Goal: Entertainment & Leisure: Browse casually

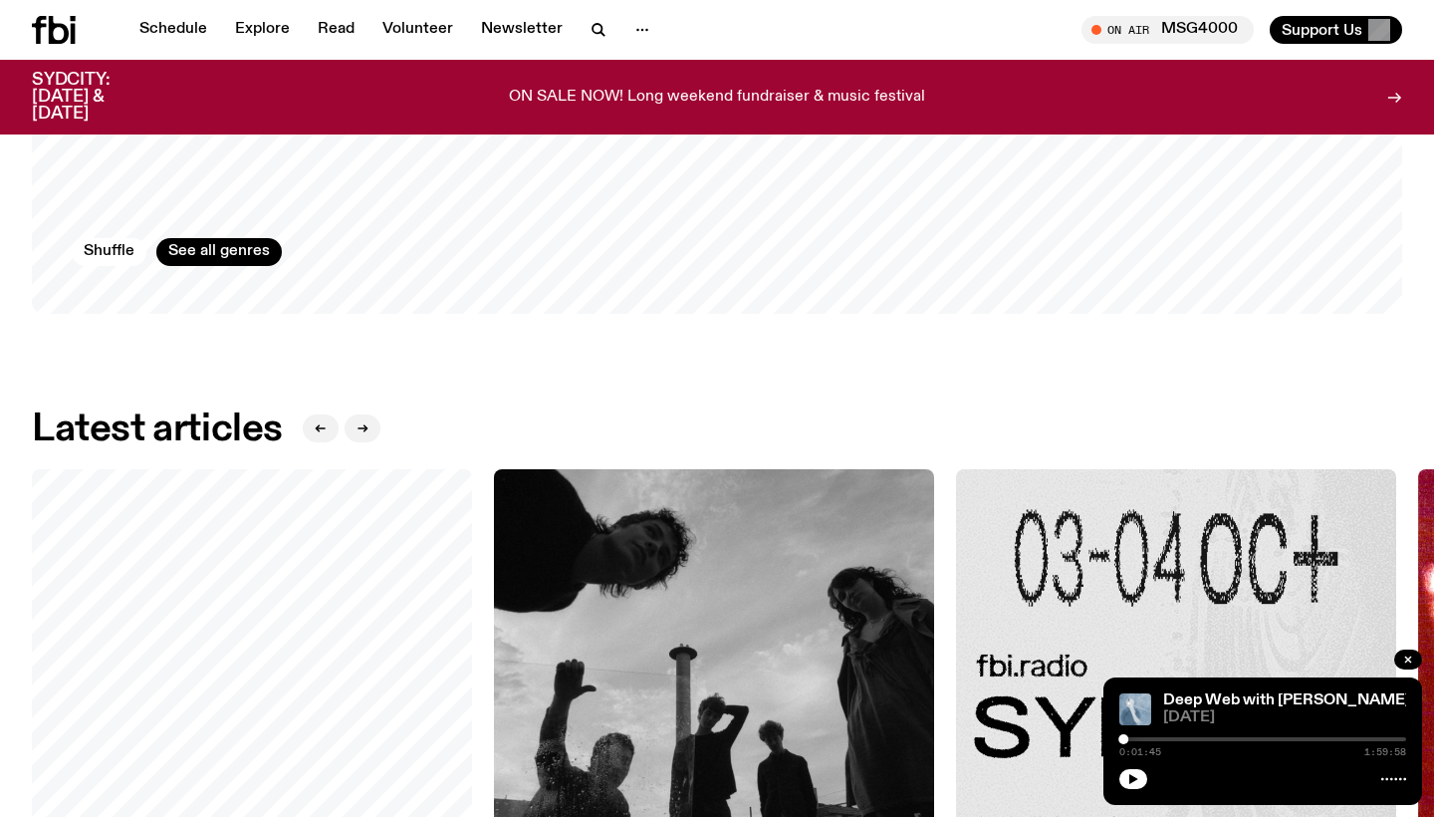
scroll to position [2160, 0]
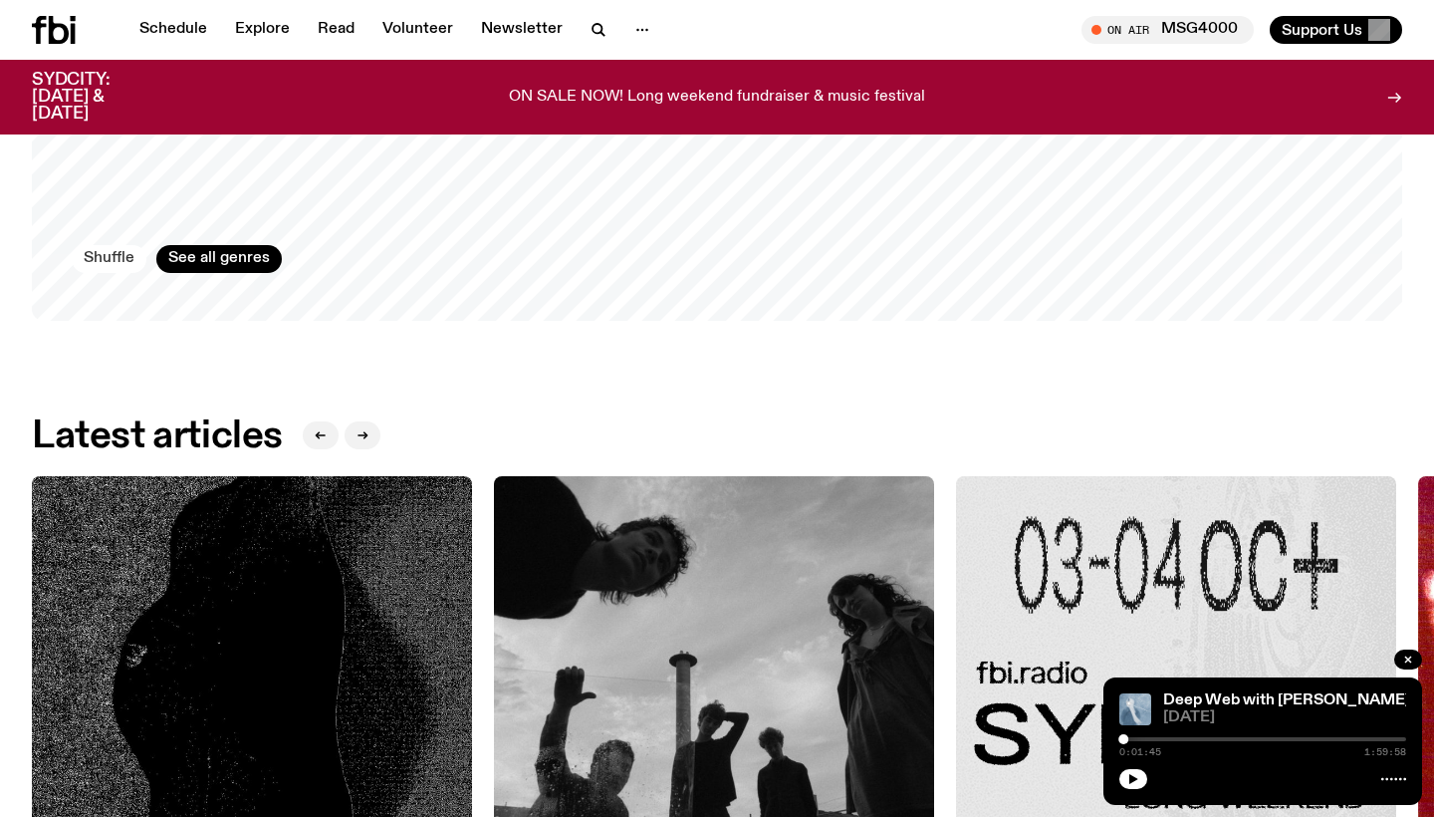
click at [112, 249] on button "Shuffle" at bounding box center [109, 259] width 75 height 28
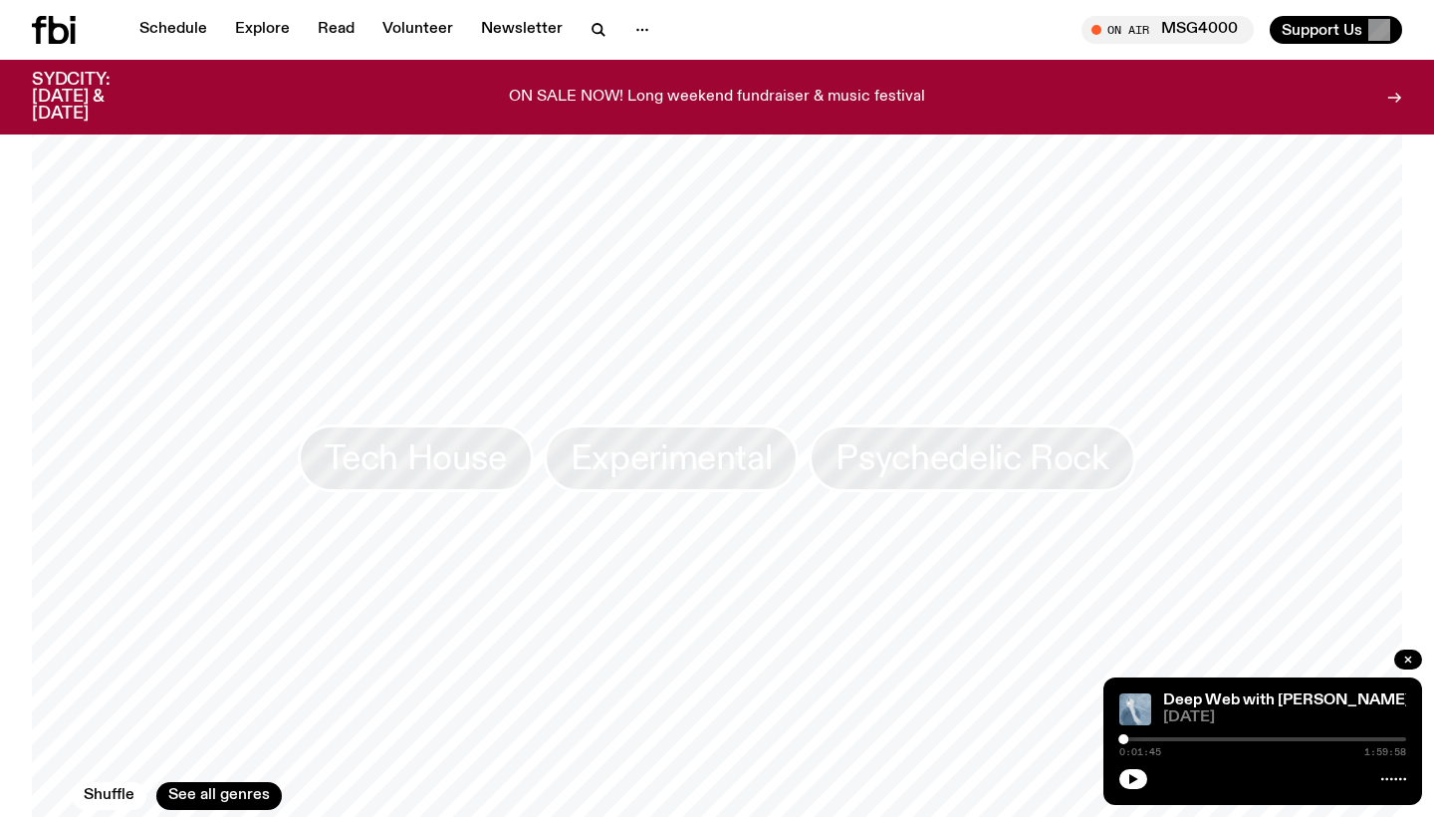
scroll to position [1623, 0]
click at [940, 455] on span "Psychedelic Rock" at bounding box center [972, 458] width 273 height 39
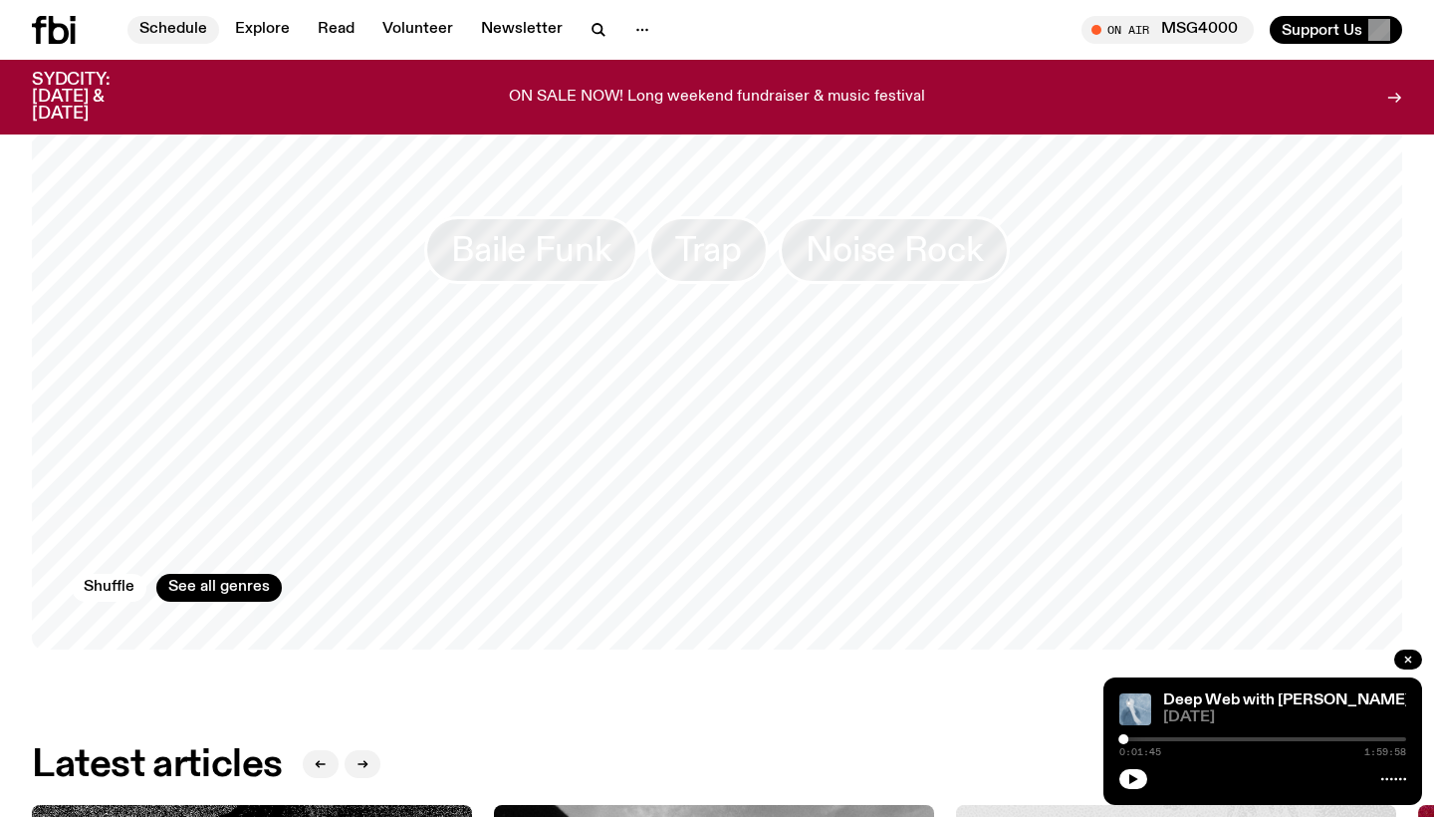
scroll to position [1747, 0]
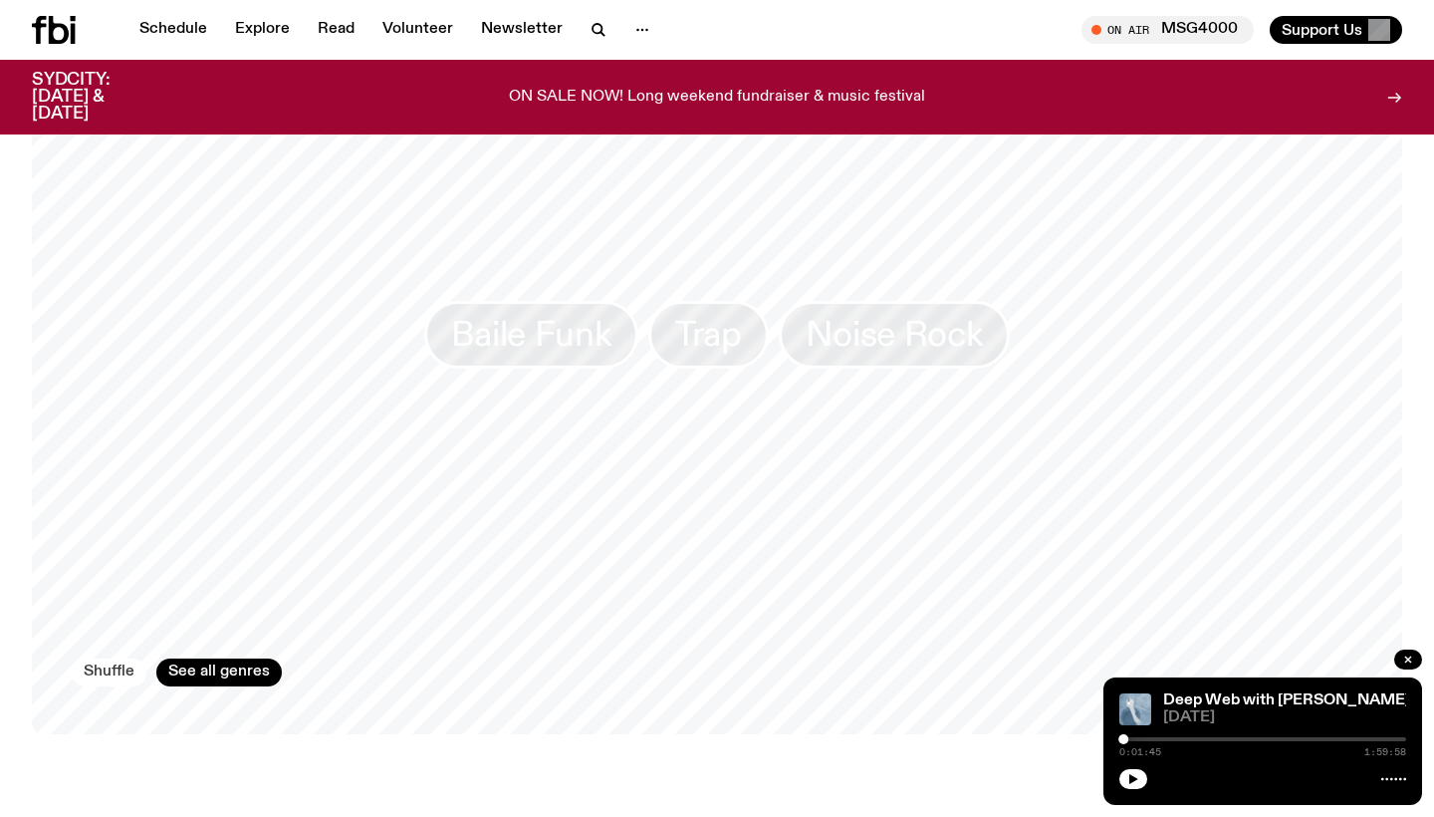
click at [124, 658] on button "Shuffle" at bounding box center [109, 672] width 75 height 28
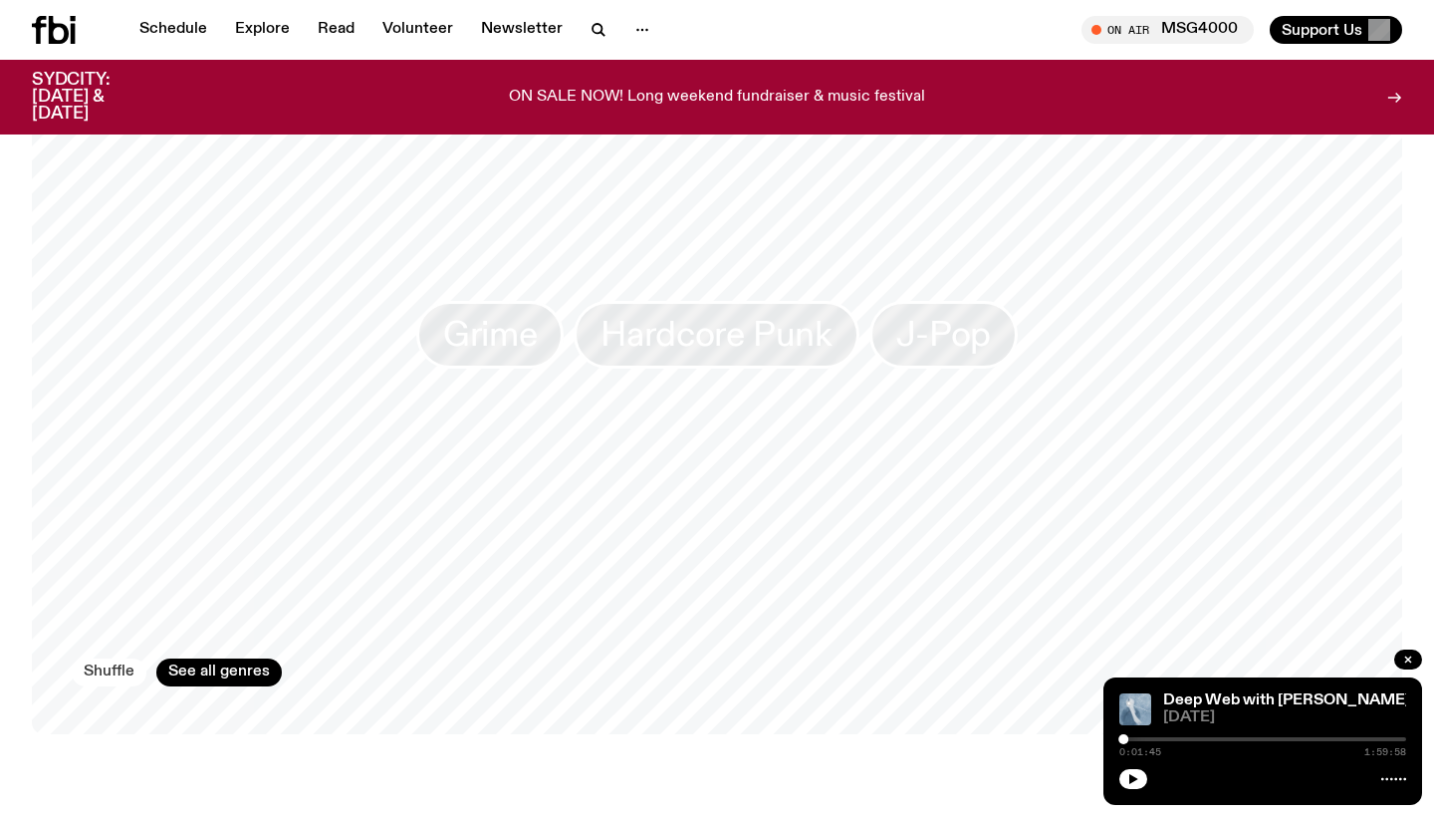
click at [124, 658] on button "Shuffle" at bounding box center [109, 672] width 75 height 28
click at [123, 658] on button "Shuffle" at bounding box center [109, 672] width 75 height 28
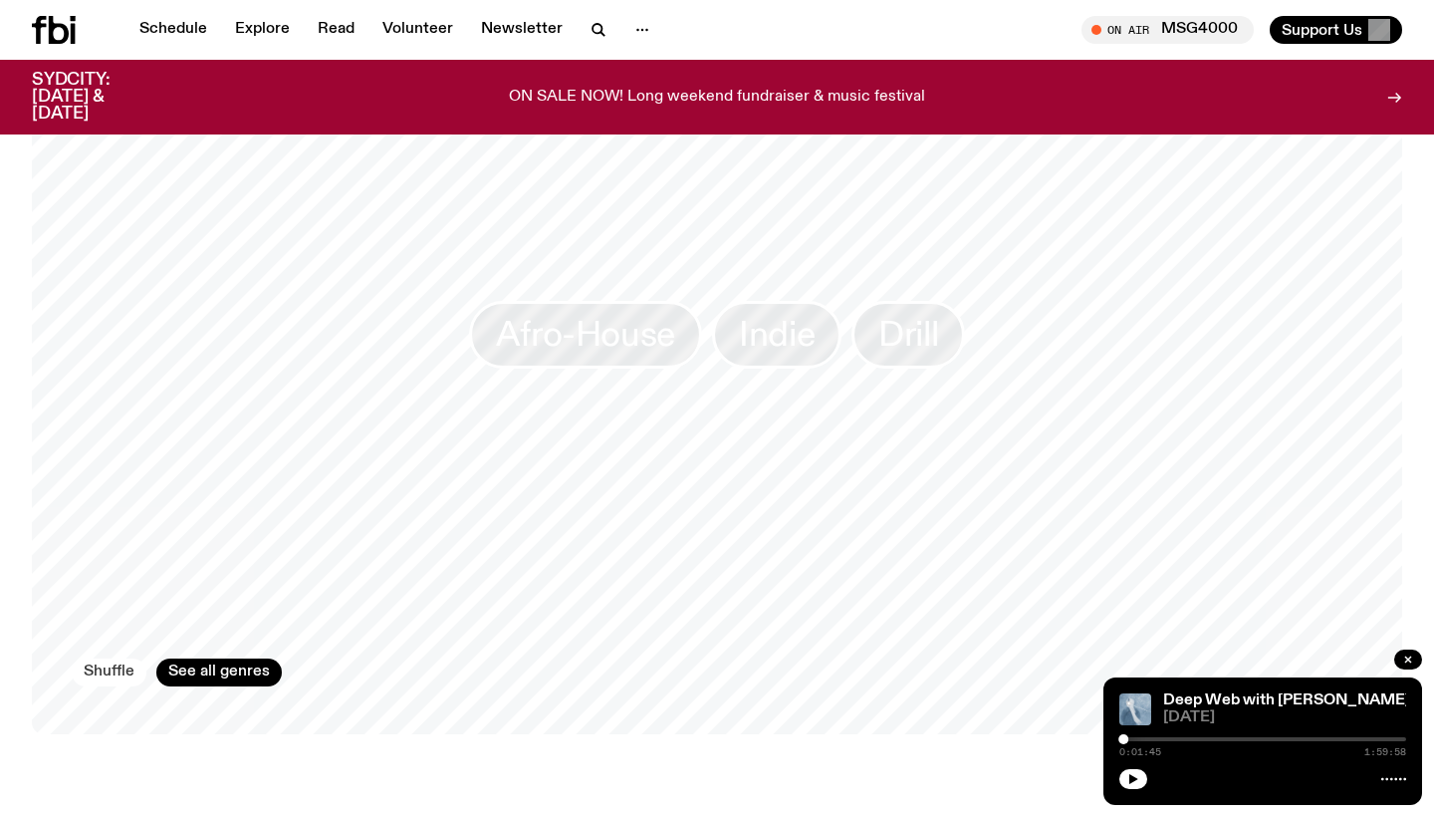
click at [123, 658] on button "Shuffle" at bounding box center [109, 672] width 75 height 28
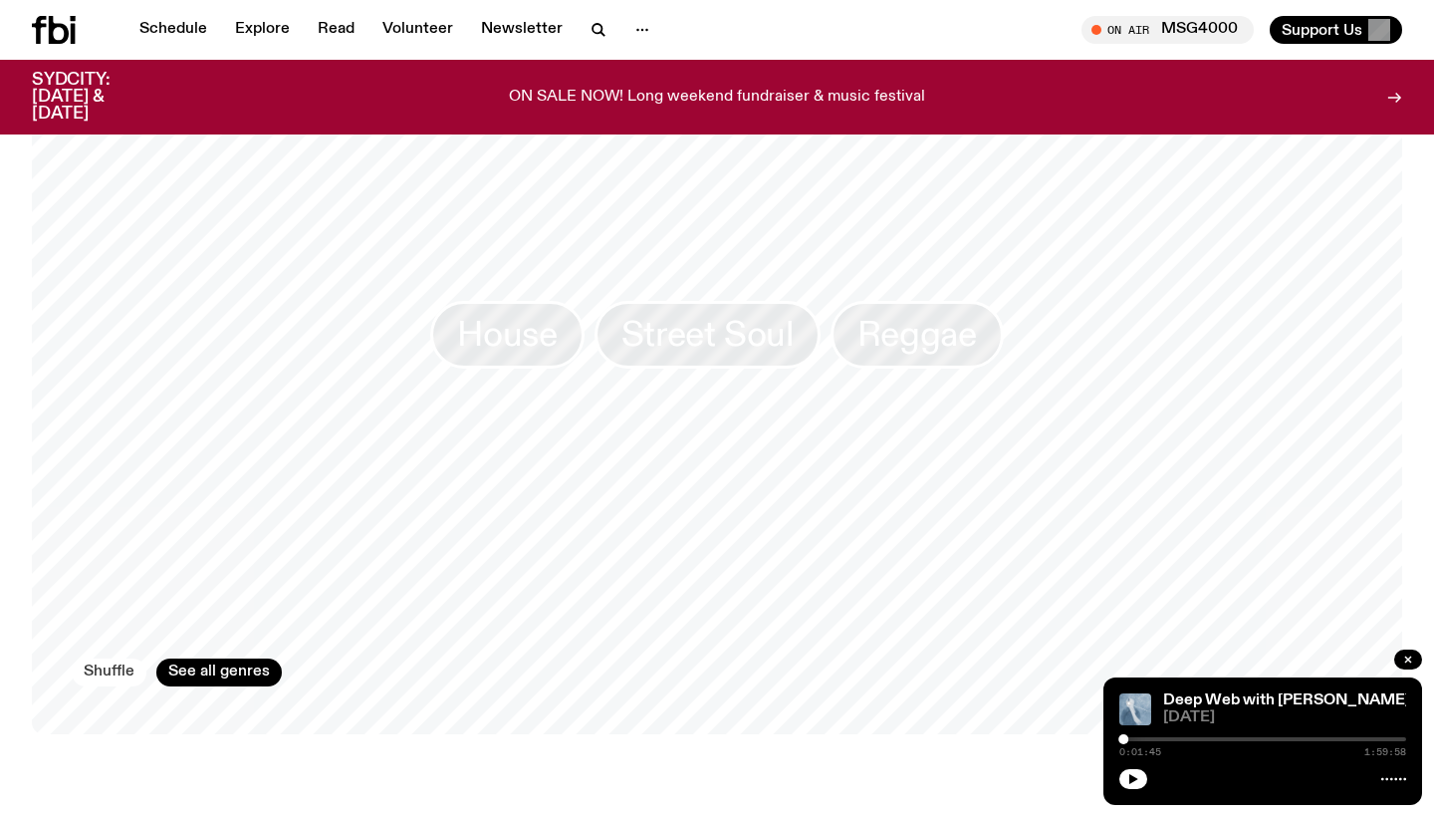
click at [123, 658] on button "Shuffle" at bounding box center [109, 672] width 75 height 28
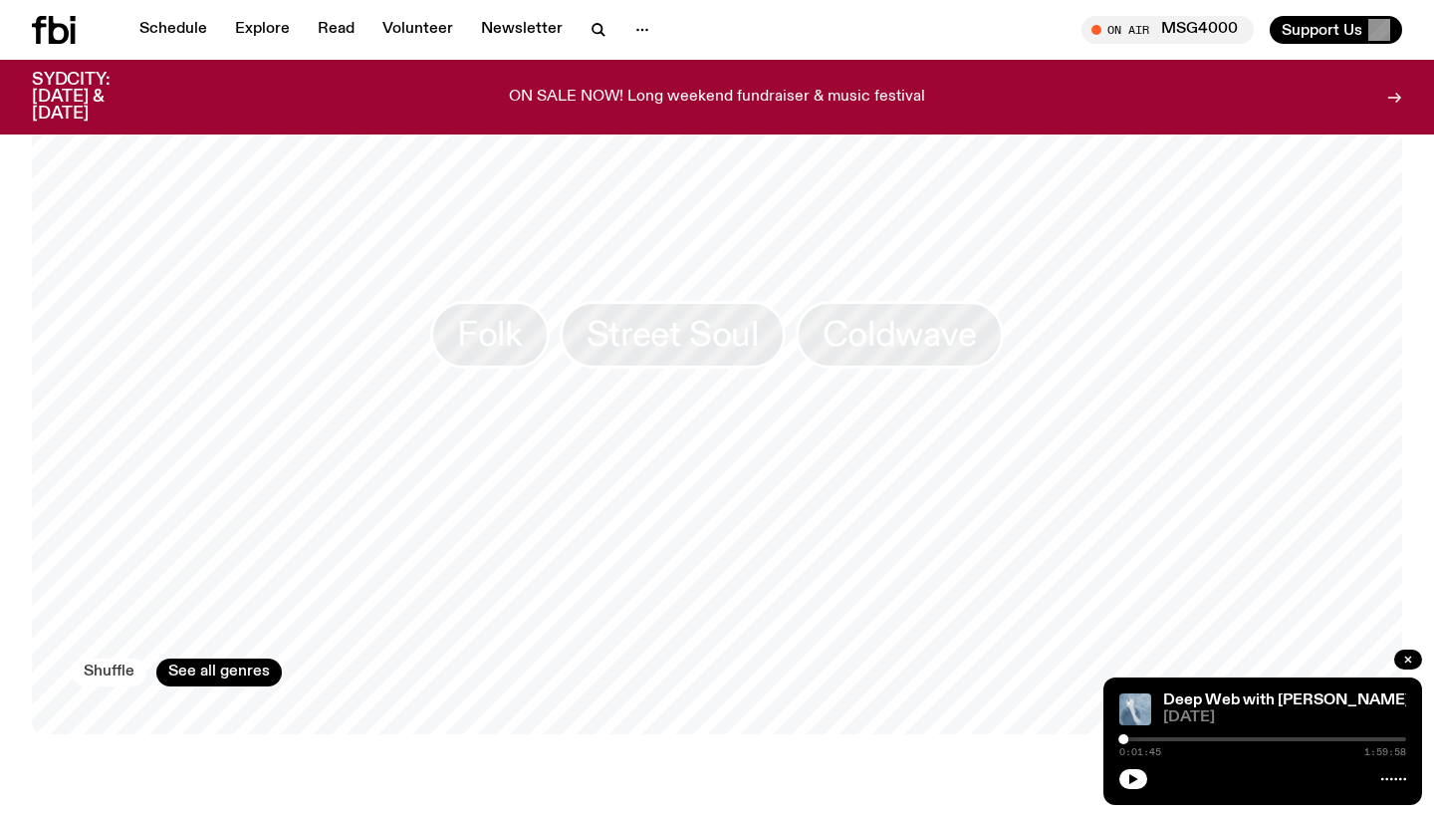
click at [113, 369] on div "Folk Street Soul Coldwave Shuffle See all genres" at bounding box center [717, 348] width 1370 height 771
click at [519, 316] on span "Folk" at bounding box center [490, 335] width 66 height 39
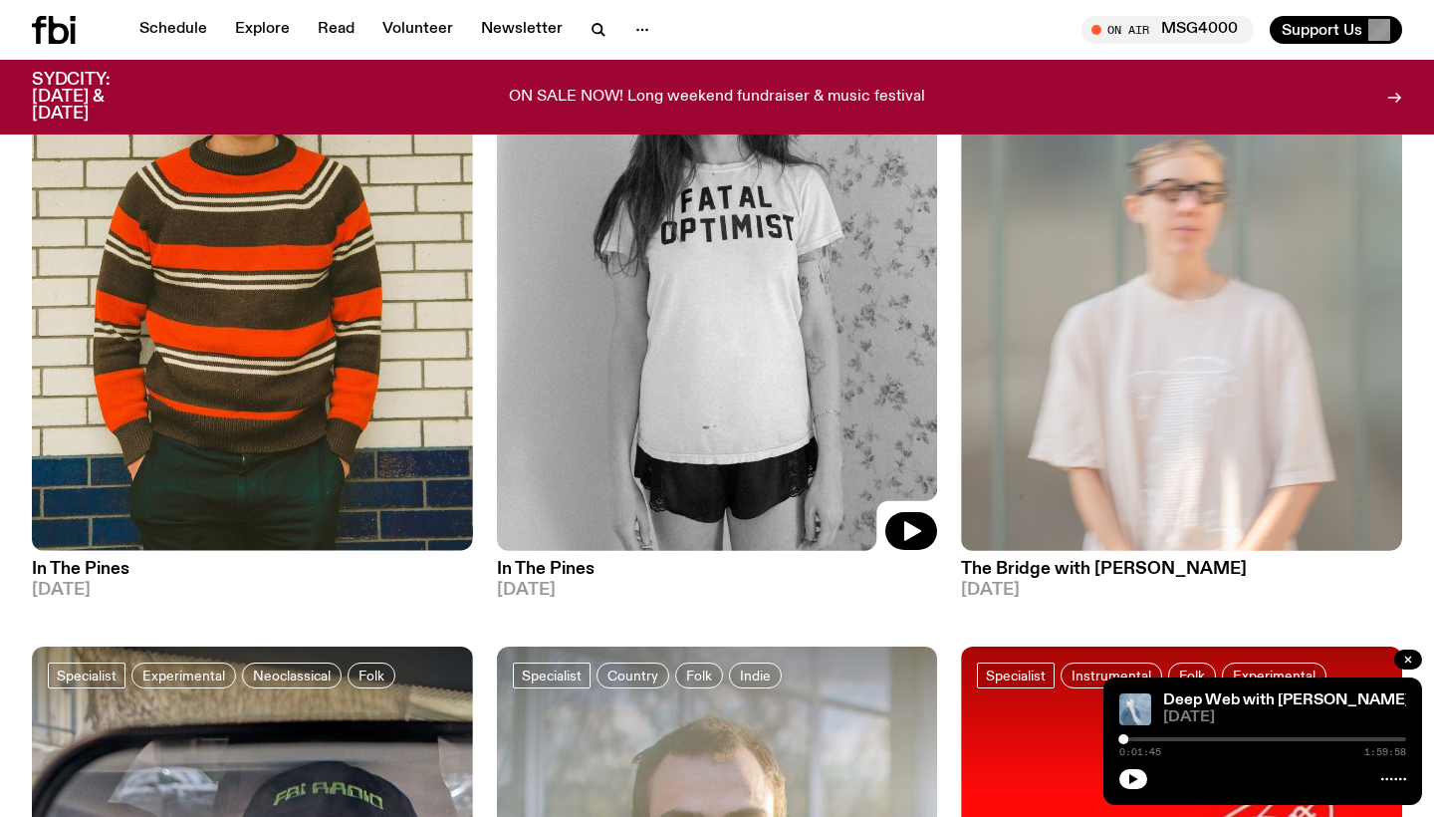
scroll to position [1010, 0]
click at [1379, 523] on icon "button" at bounding box center [1376, 531] width 24 height 24
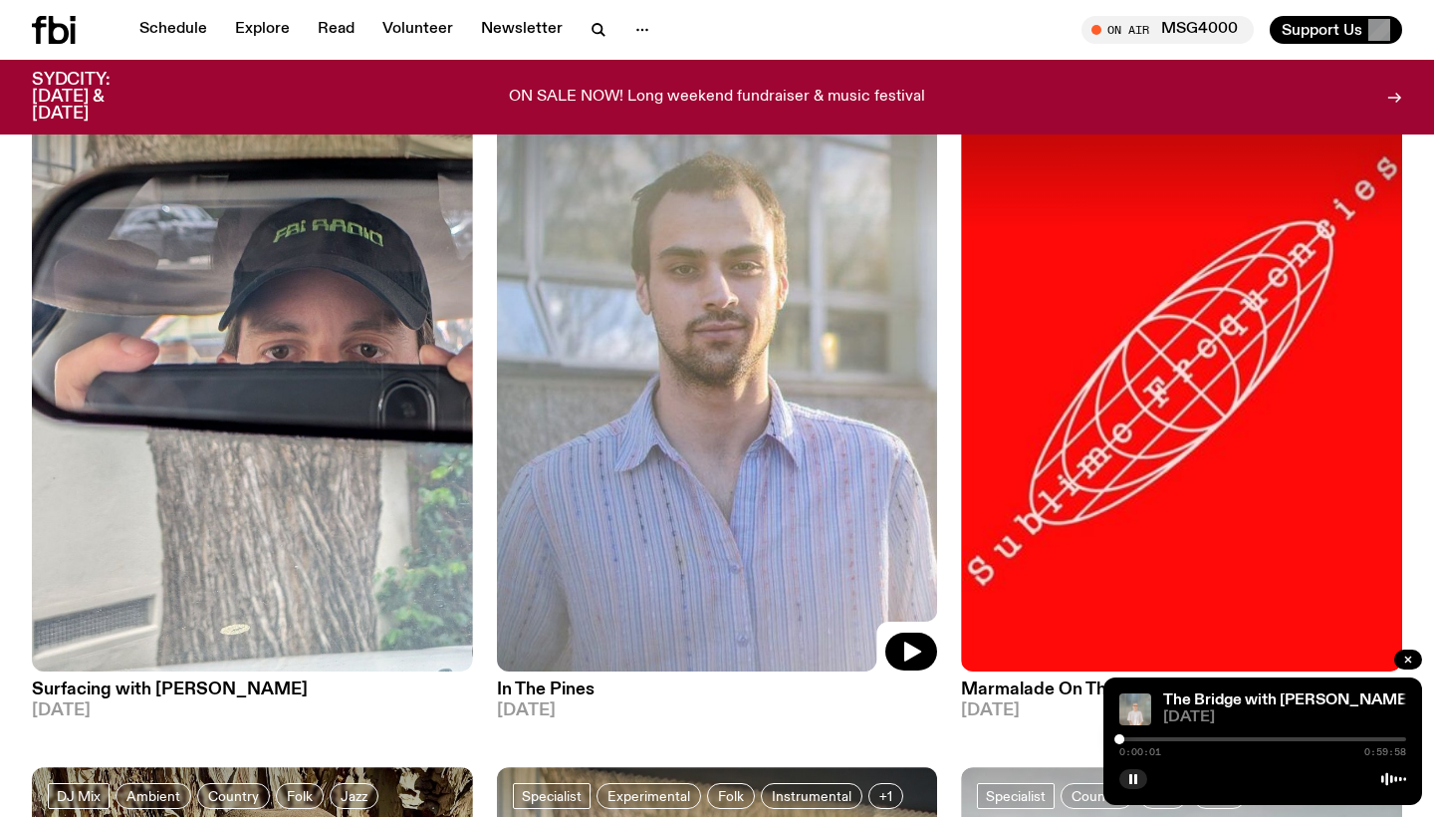
scroll to position [1574, 0]
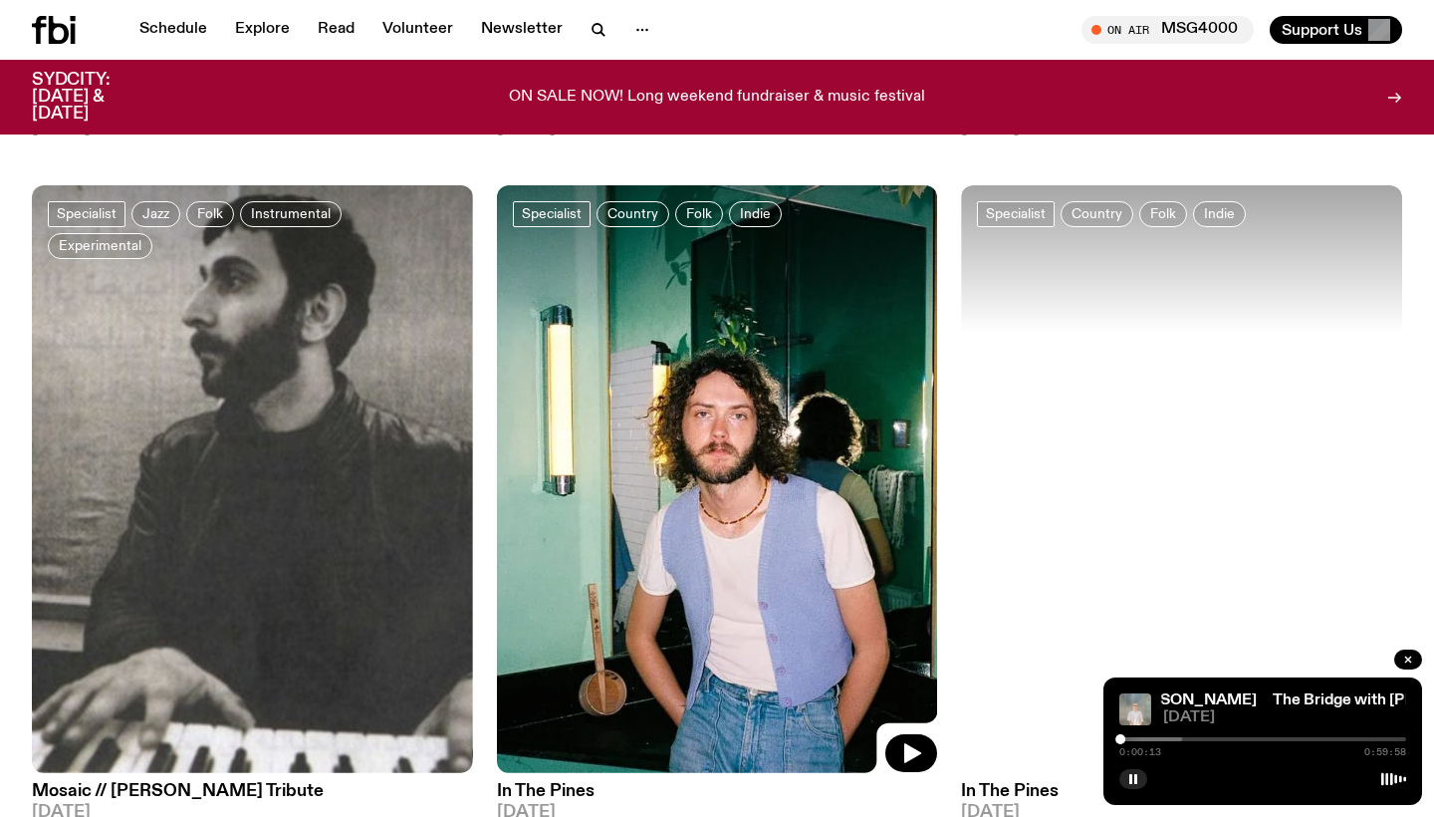
scroll to position [2838, 0]
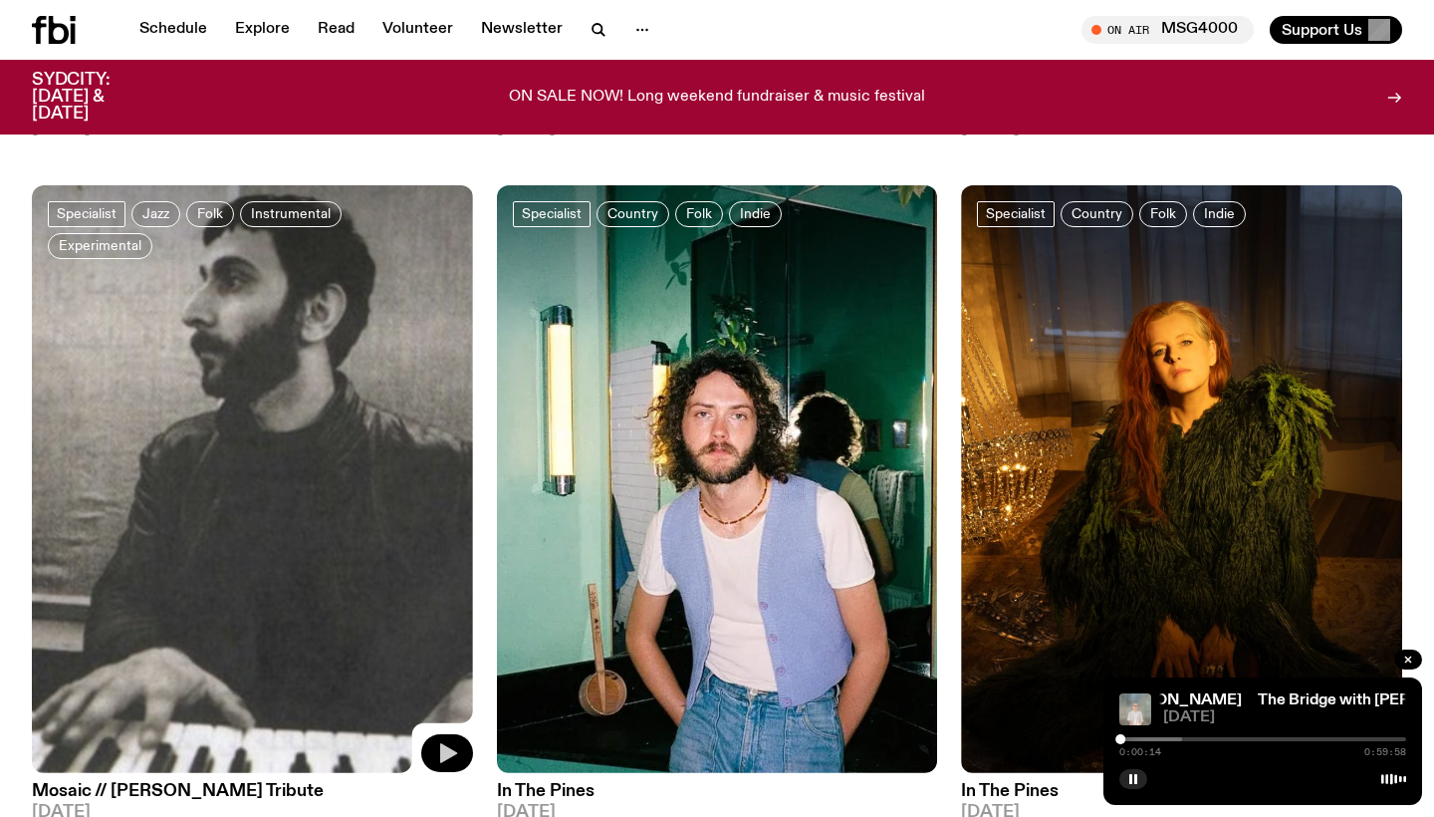
click at [445, 739] on button "button" at bounding box center [447, 753] width 52 height 38
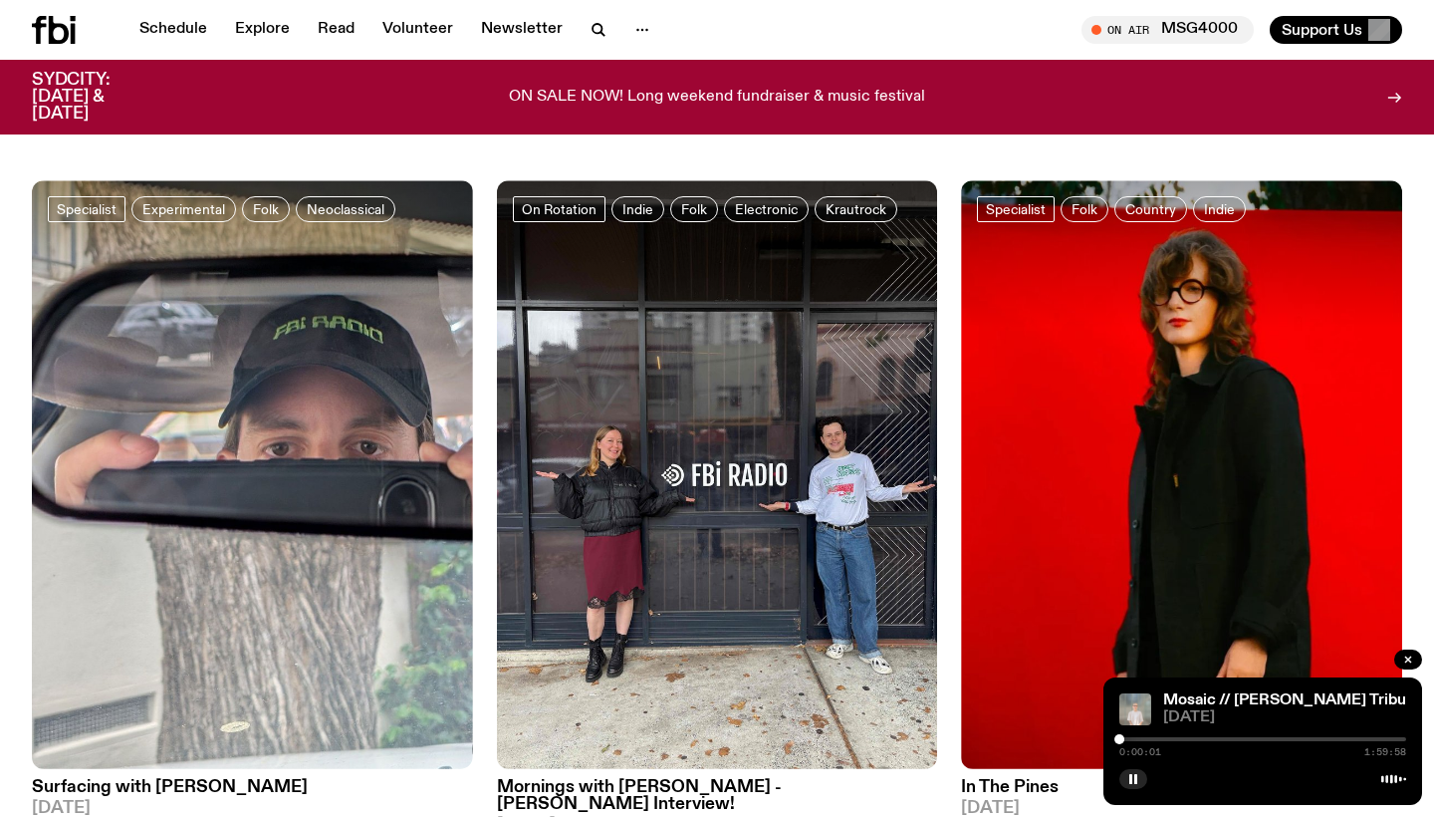
scroll to position [4206, 0]
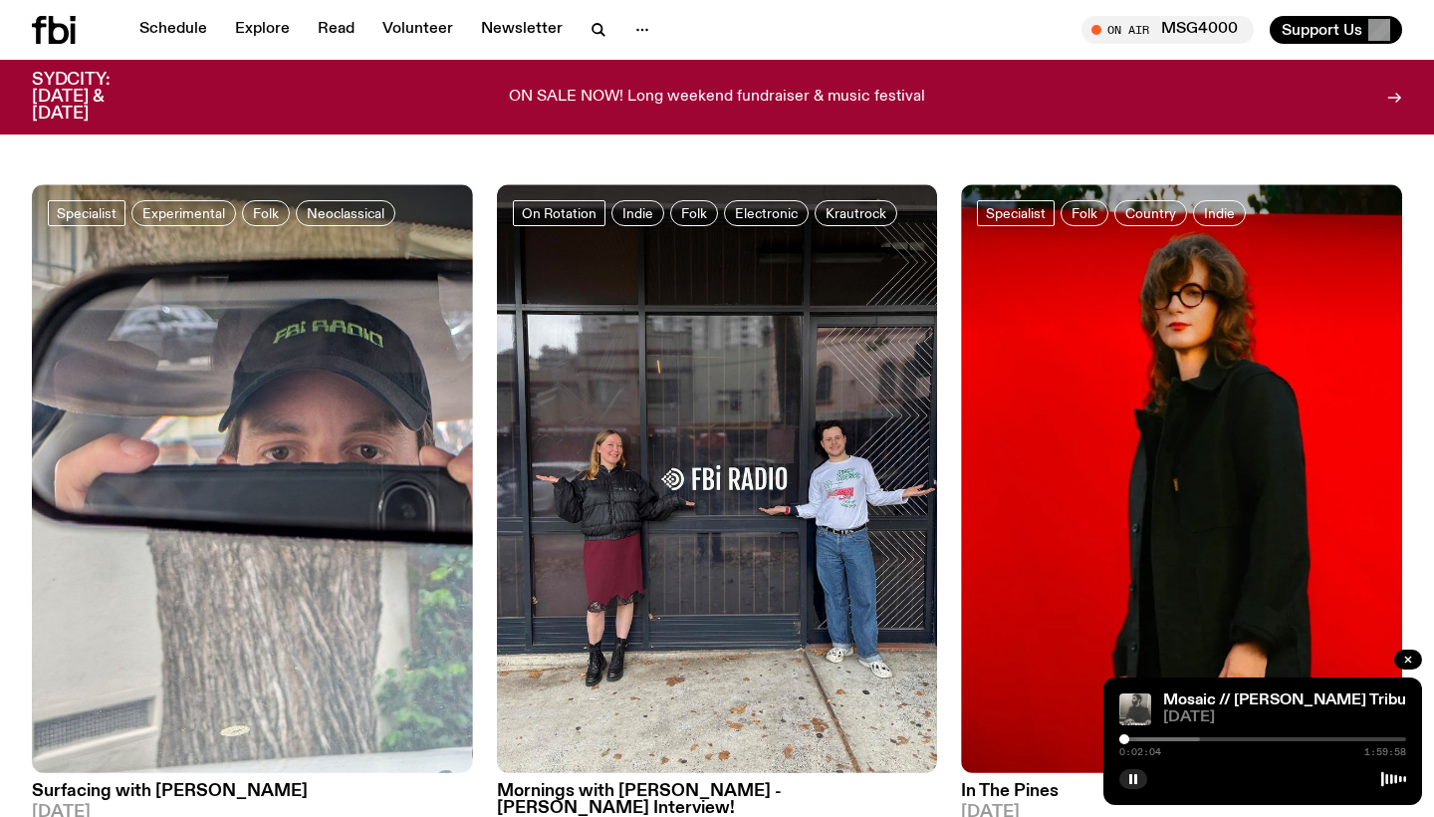
click at [1124, 739] on div at bounding box center [1124, 739] width 10 height 10
click at [1136, 740] on div at bounding box center [1056, 739] width 287 height 4
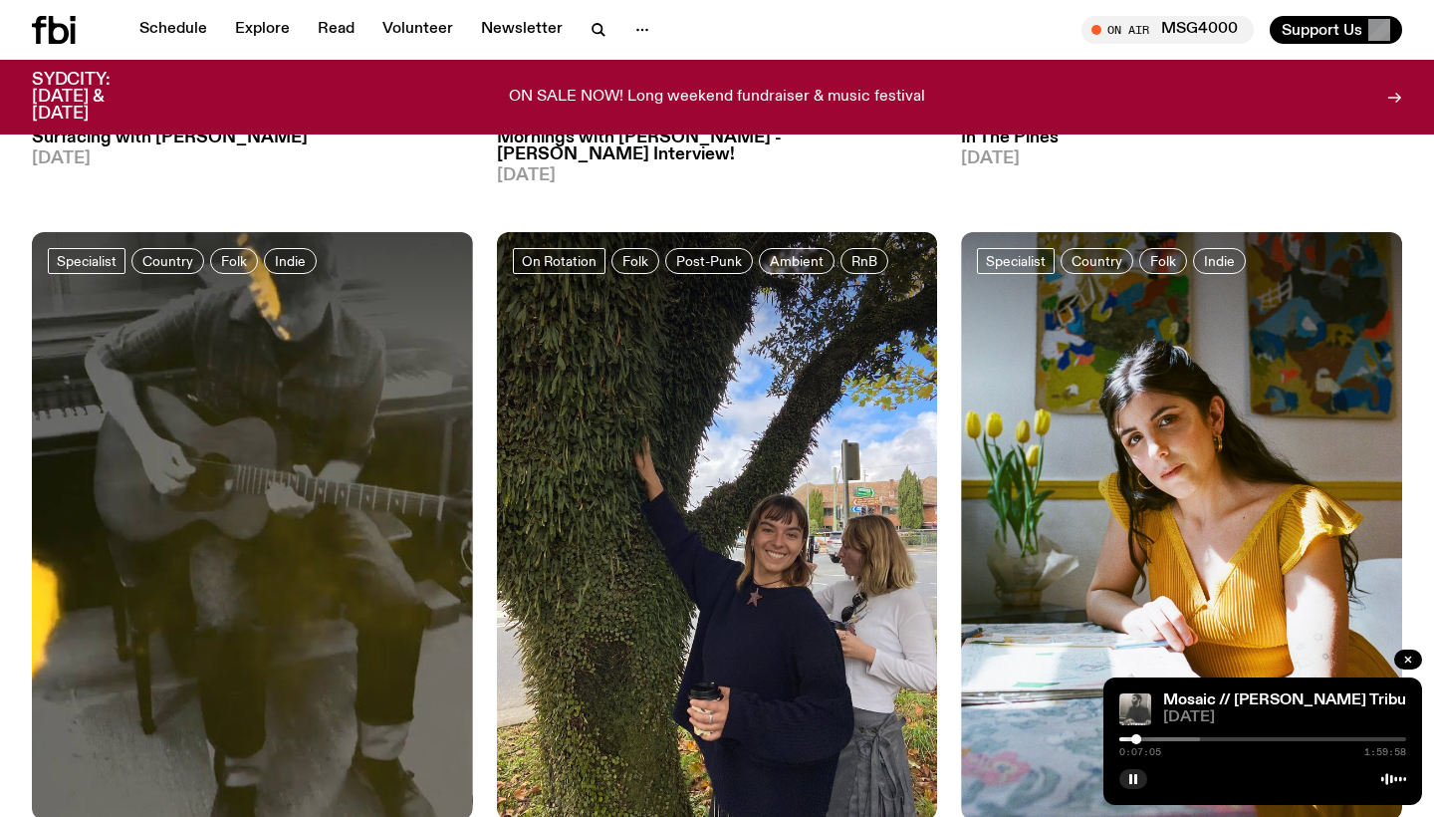
scroll to position [4865, 0]
